Goal: Information Seeking & Learning: Learn about a topic

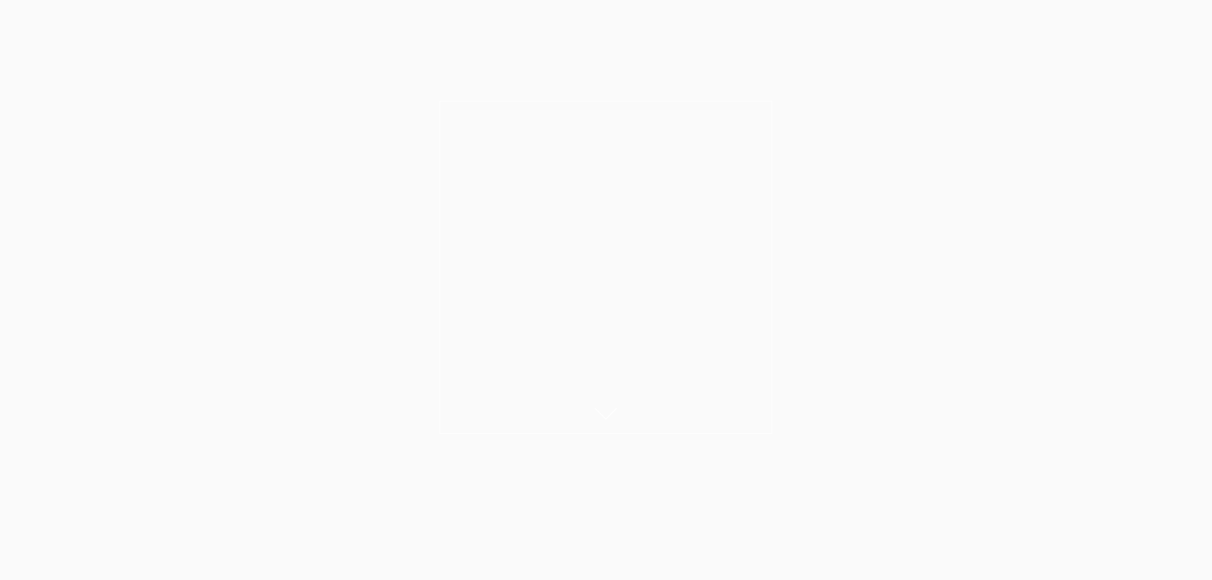
scroll to position [2, 0]
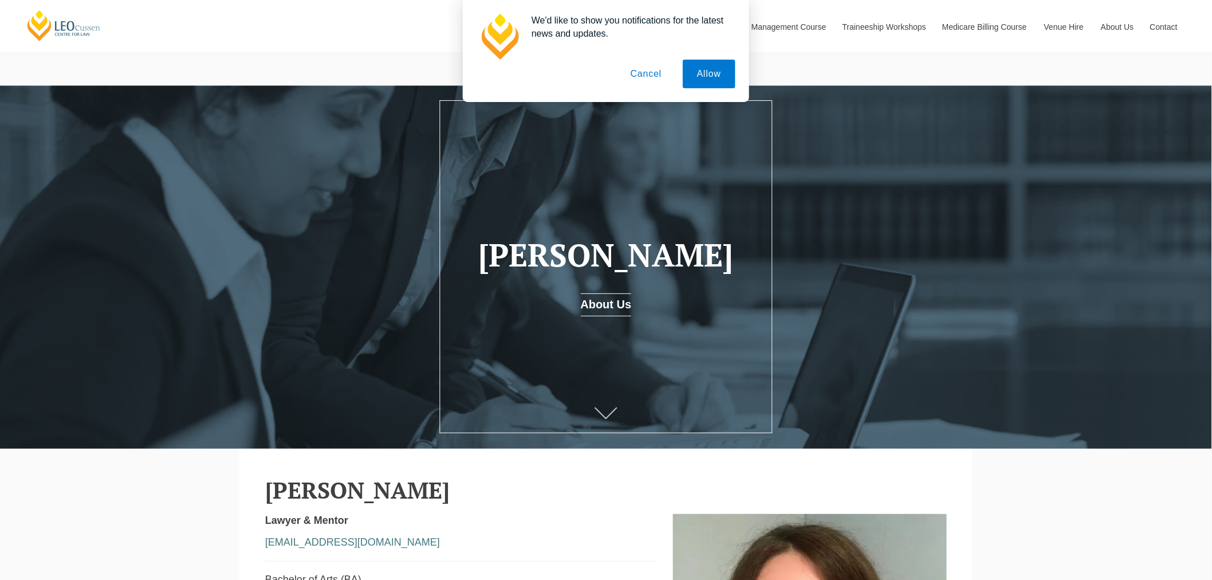
click at [653, 69] on button "Cancel" at bounding box center [646, 74] width 60 height 29
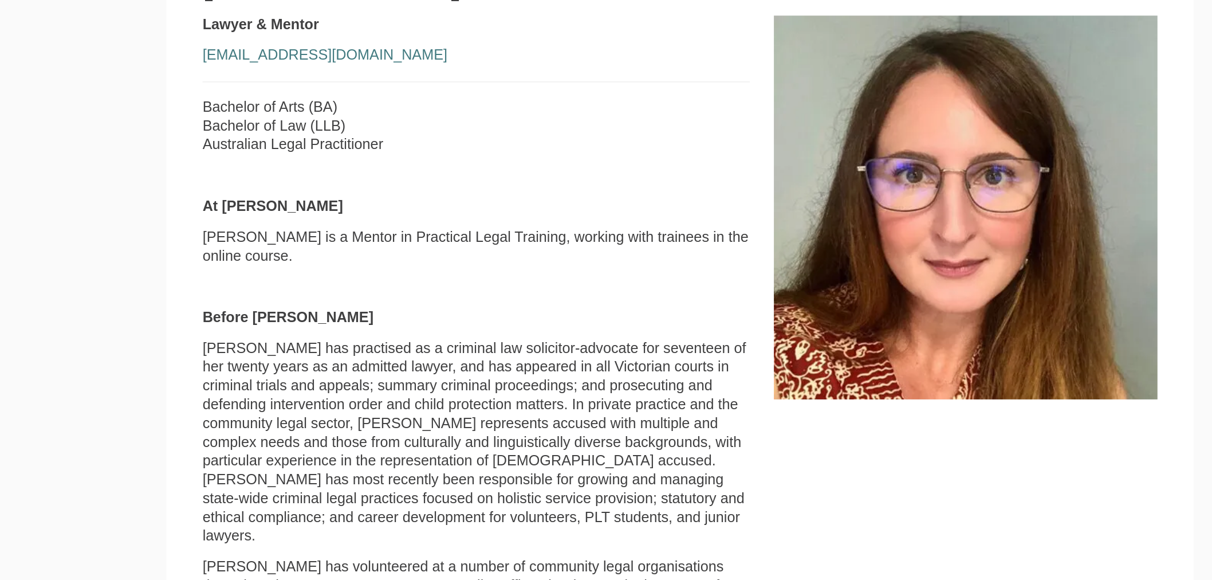
scroll to position [393, 0]
drag, startPoint x: 311, startPoint y: 425, endPoint x: 328, endPoint y: 431, distance: 18.1
click at [328, 431] on p "[PERSON_NAME] has practised as a criminal law solicitor-advocate for seventeen …" at bounding box center [460, 427] width 391 height 147
click at [340, 434] on p "[PERSON_NAME] has practised as a criminal law solicitor-advocate for seventeen …" at bounding box center [460, 427] width 391 height 147
click at [344, 447] on p "[PERSON_NAME] has practised as a criminal law solicitor-advocate for seventeen …" at bounding box center [460, 427] width 391 height 147
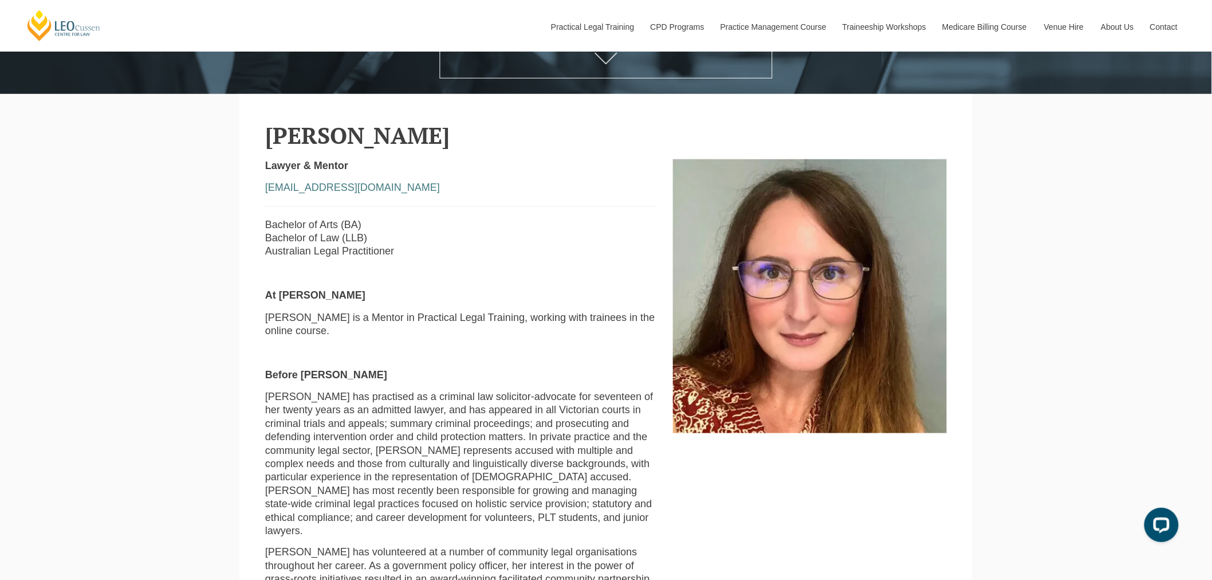
scroll to position [356, 0]
